Goal: Check status: Check status

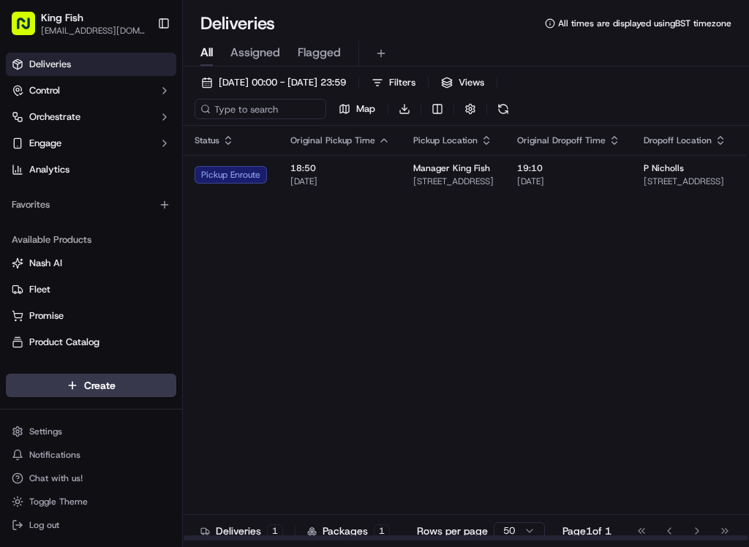
click at [235, 171] on div "Pickup Enroute" at bounding box center [231, 175] width 72 height 18
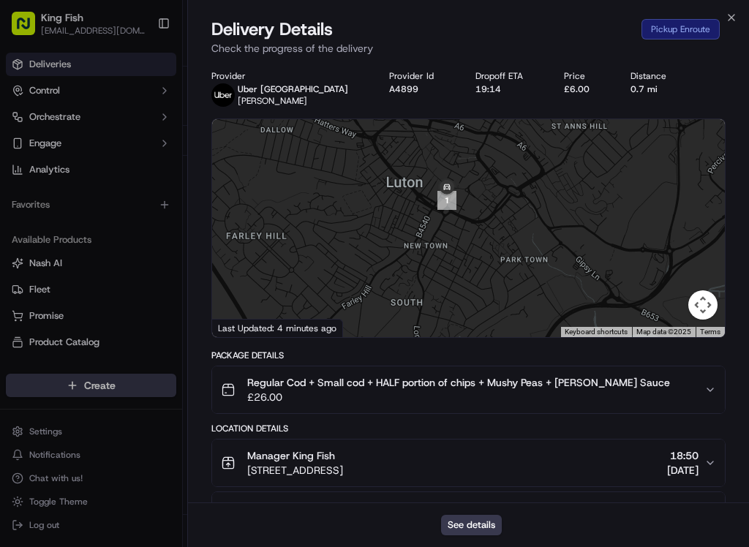
click at [730, 12] on icon "button" at bounding box center [732, 18] width 12 height 12
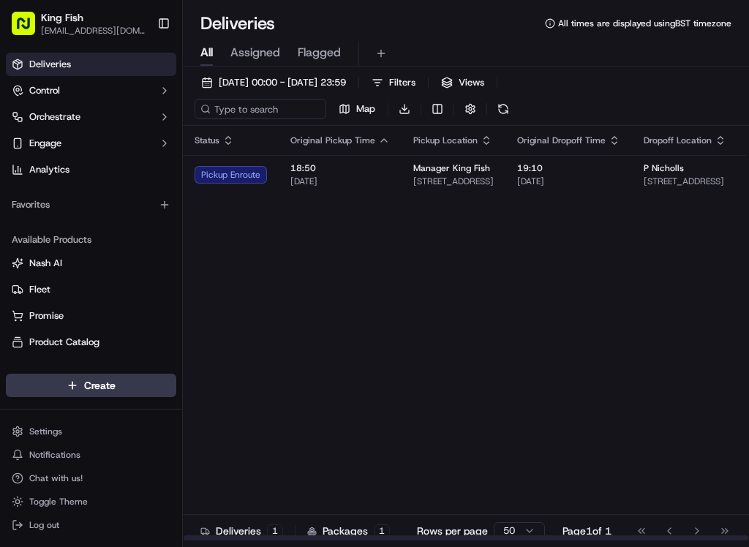
click at [224, 172] on div "Pickup Enroute" at bounding box center [231, 175] width 72 height 18
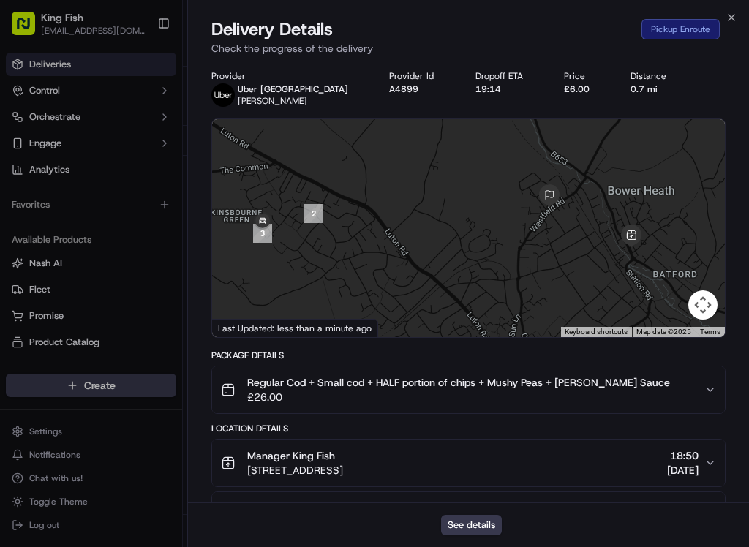
click at [736, 15] on icon "button" at bounding box center [732, 18] width 12 height 12
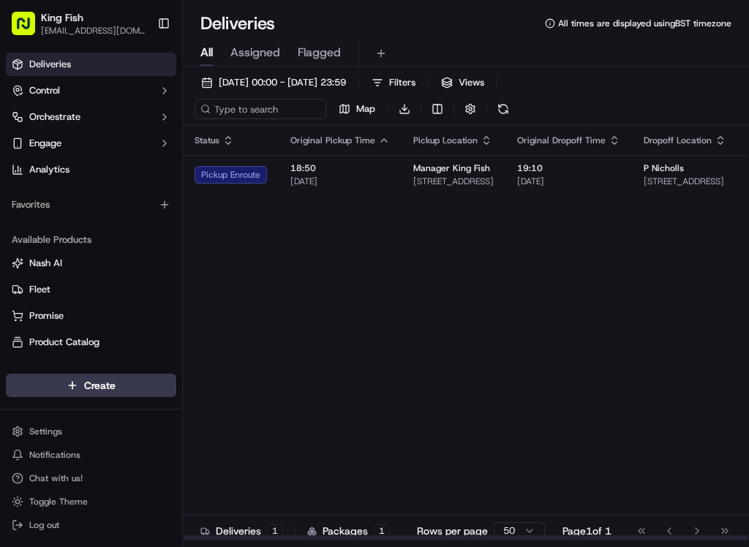
click at [225, 180] on div "Pickup Enroute" at bounding box center [231, 175] width 72 height 18
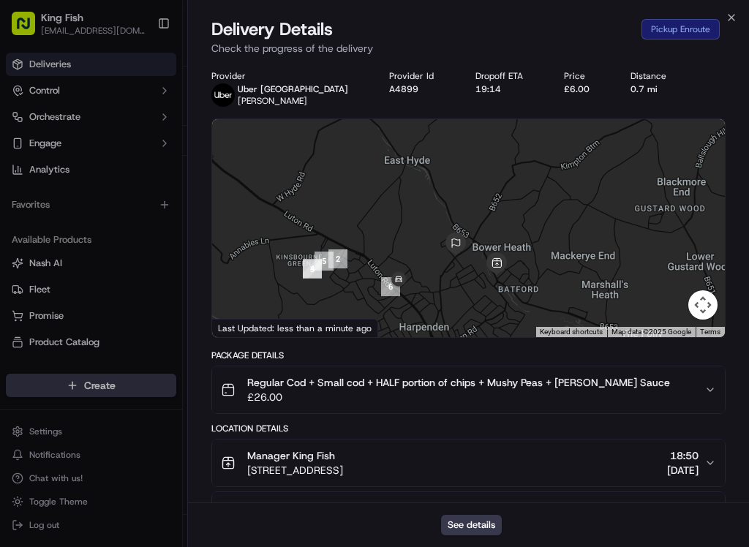
click at [728, 18] on icon "button" at bounding box center [732, 18] width 12 height 12
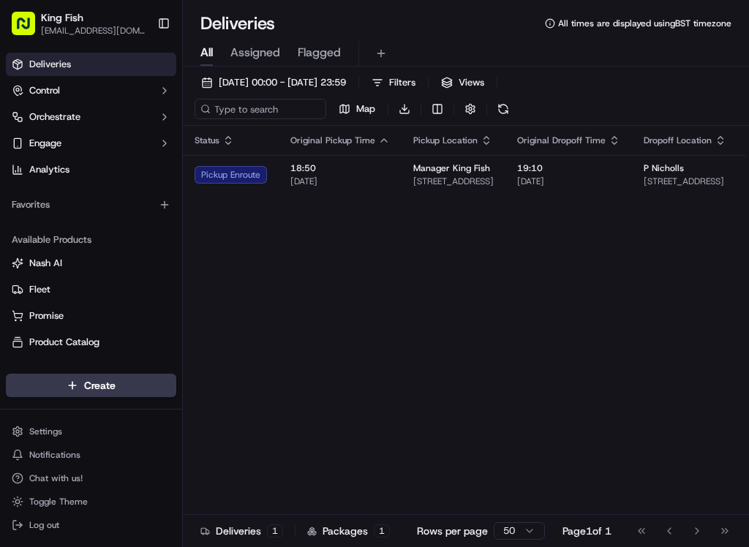
click at [215, 171] on div "Pickup Enroute" at bounding box center [231, 175] width 72 height 18
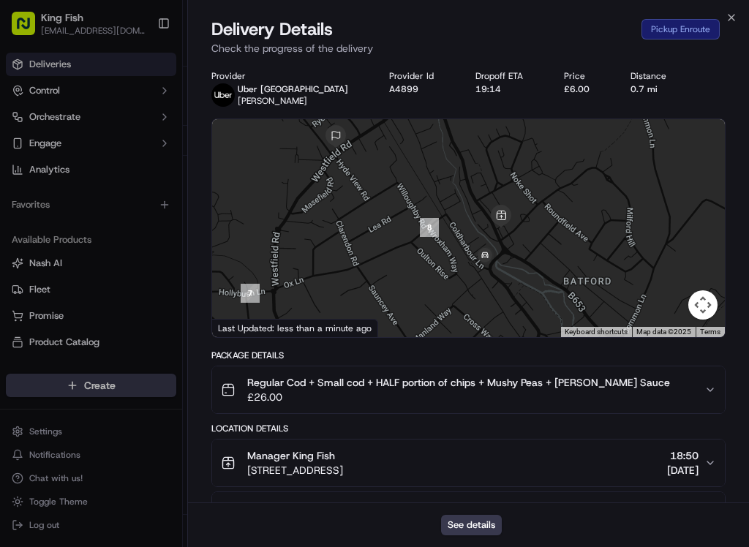
click at [733, 16] on icon "button" at bounding box center [732, 18] width 6 height 6
